Goal: Use online tool/utility: Utilize a website feature to perform a specific function

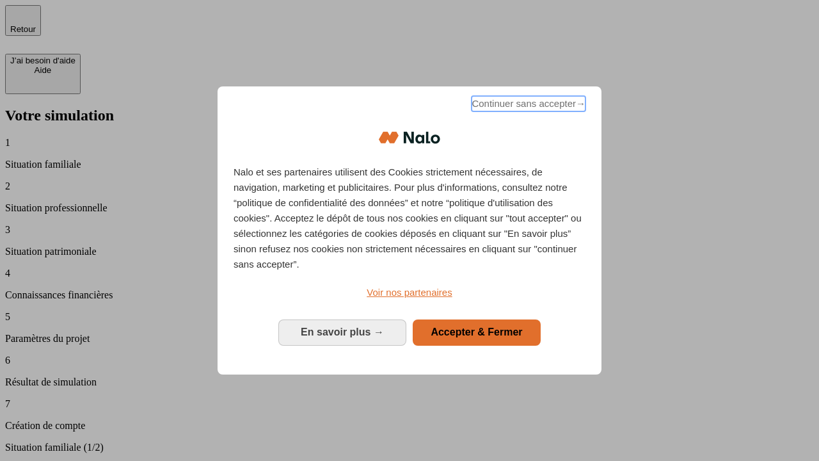
click at [527, 106] on span "Continuer sans accepter →" at bounding box center [529, 103] width 114 height 15
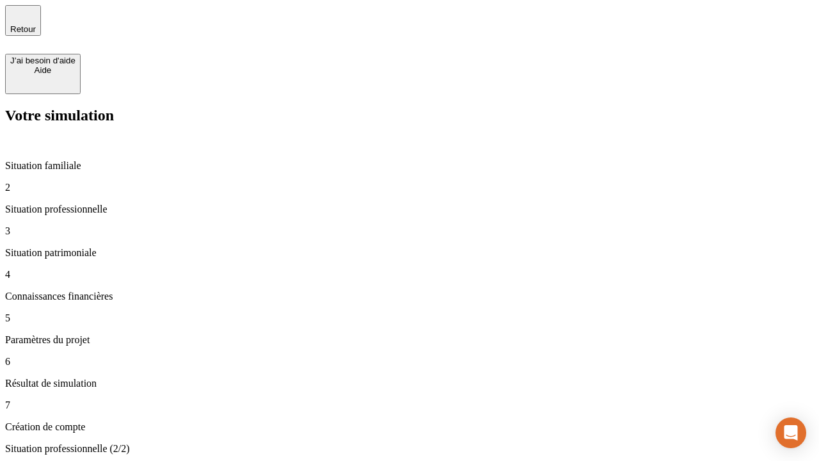
type input "30 000"
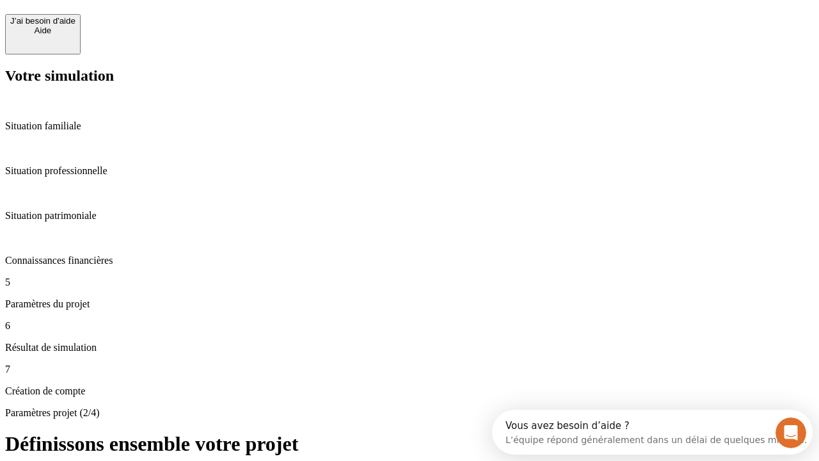
scroll to position [12, 0]
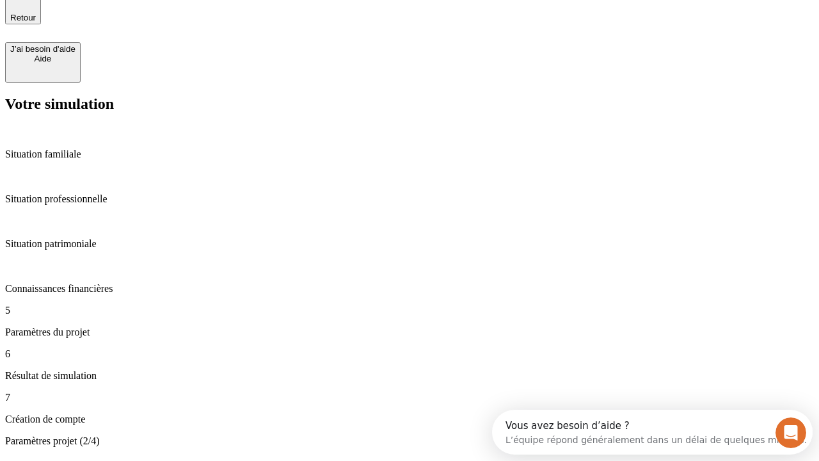
type input "25"
type input "64"
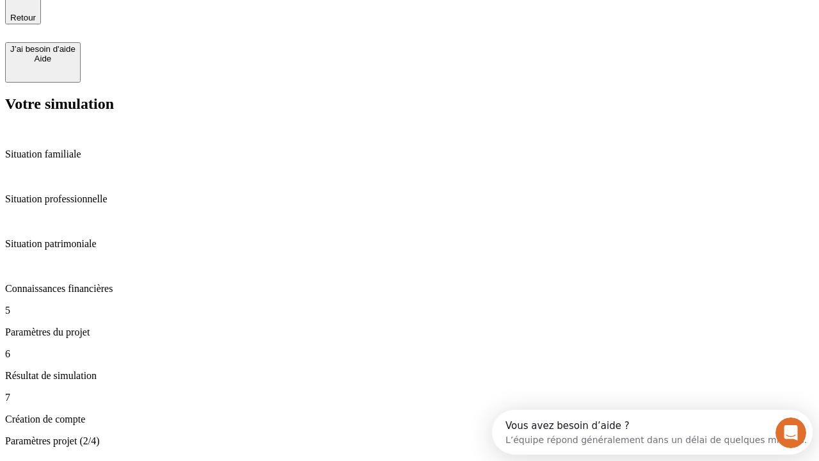
type input "1 000"
type input "640"
